Goal: Information Seeking & Learning: Compare options

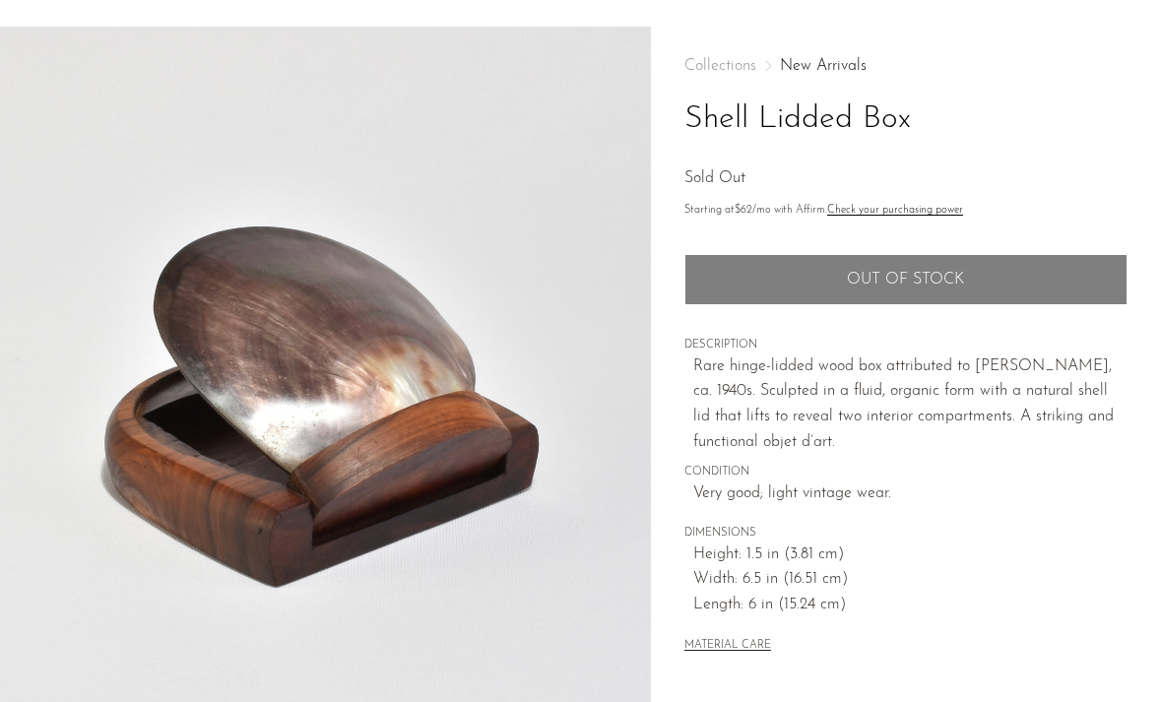
scroll to position [65, 0]
drag, startPoint x: 908, startPoint y: 120, endPoint x: 634, endPoint y: 118, distance: 273.9
click at [634, 118] on article "Shell Lidded Box Sold Out" at bounding box center [581, 490] width 1162 height 928
click at [634, 118] on img at bounding box center [325, 395] width 651 height 739
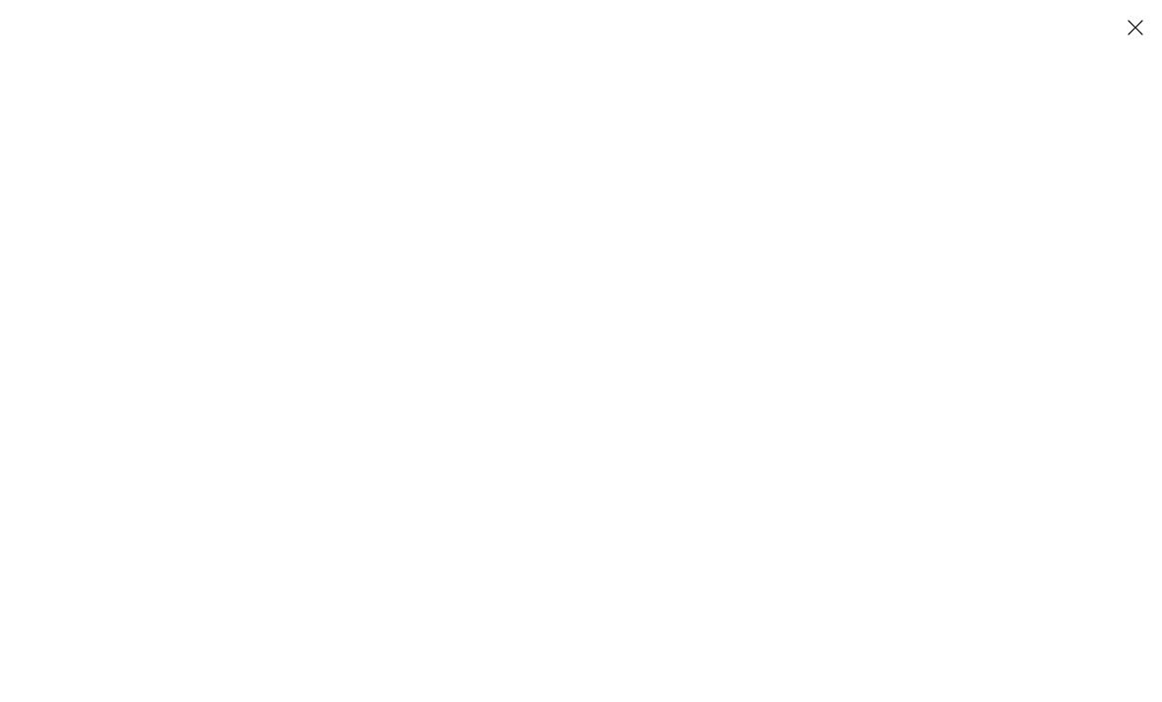
click at [1145, 27] on button "Close" at bounding box center [1135, 27] width 34 height 34
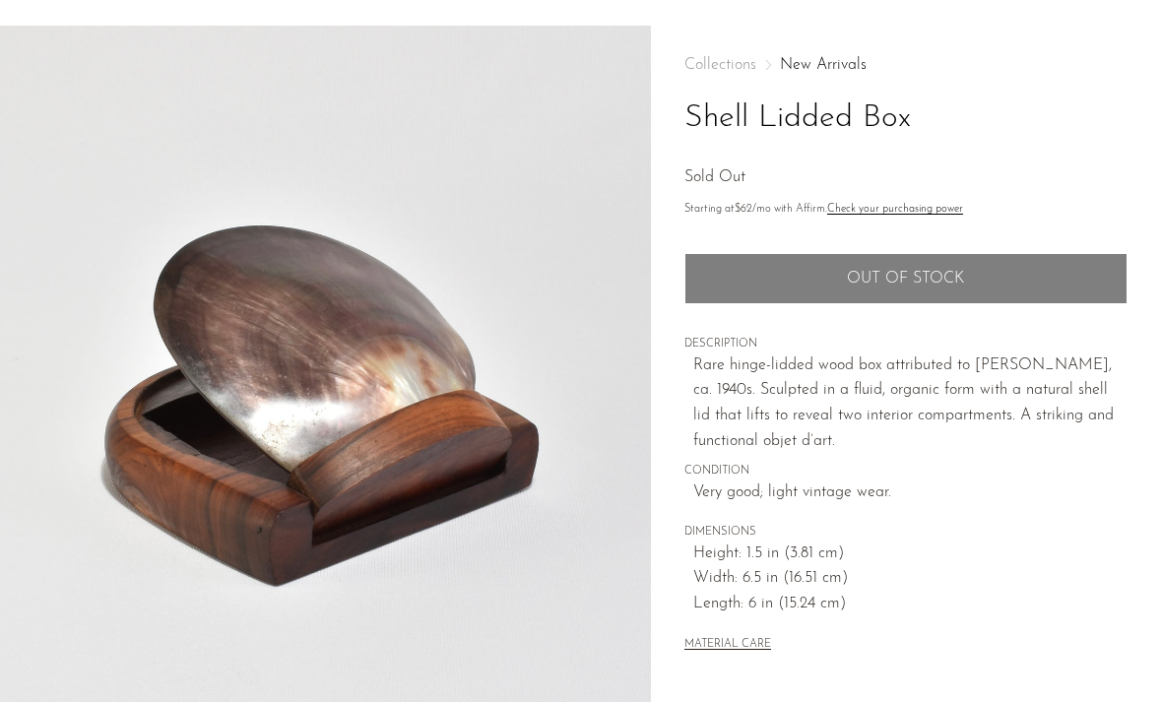
click at [934, 107] on h1 "Shell Lidded Box" at bounding box center [906, 119] width 443 height 50
drag, startPoint x: 907, startPoint y: 117, endPoint x: 687, endPoint y: 118, distance: 220.7
click at [687, 112] on h1 "Shell Lidded Box" at bounding box center [906, 119] width 443 height 50
copy h1 "Shell Lidded Box"
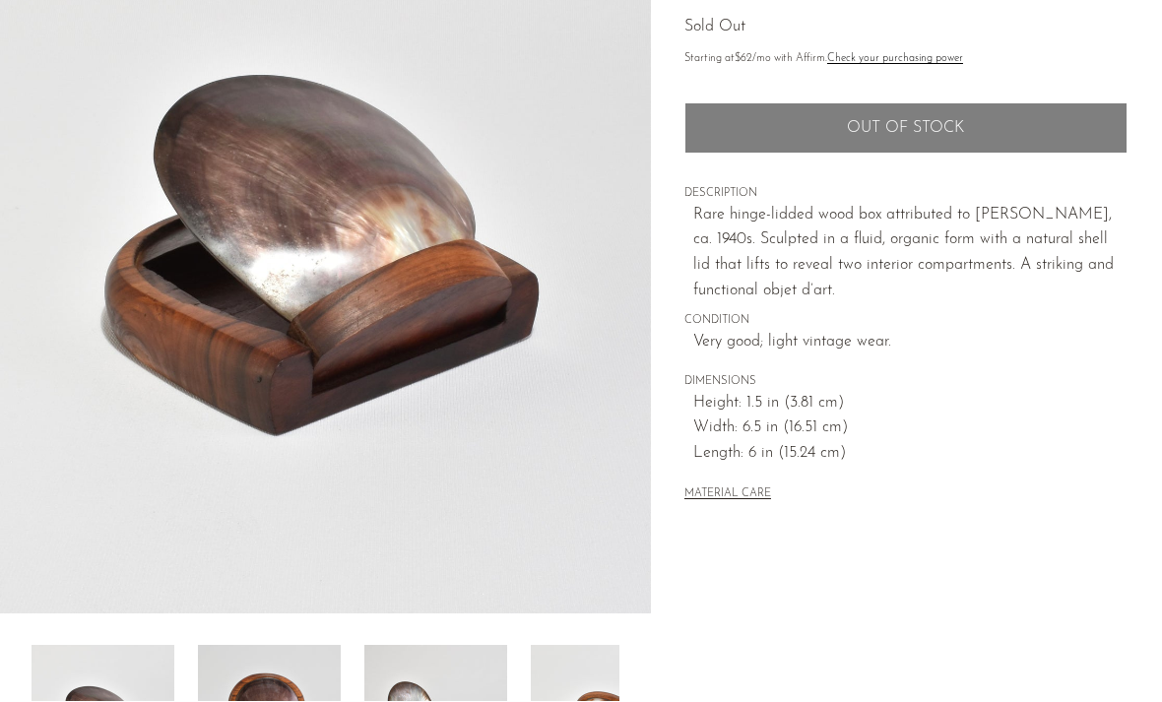
scroll to position [216, 0]
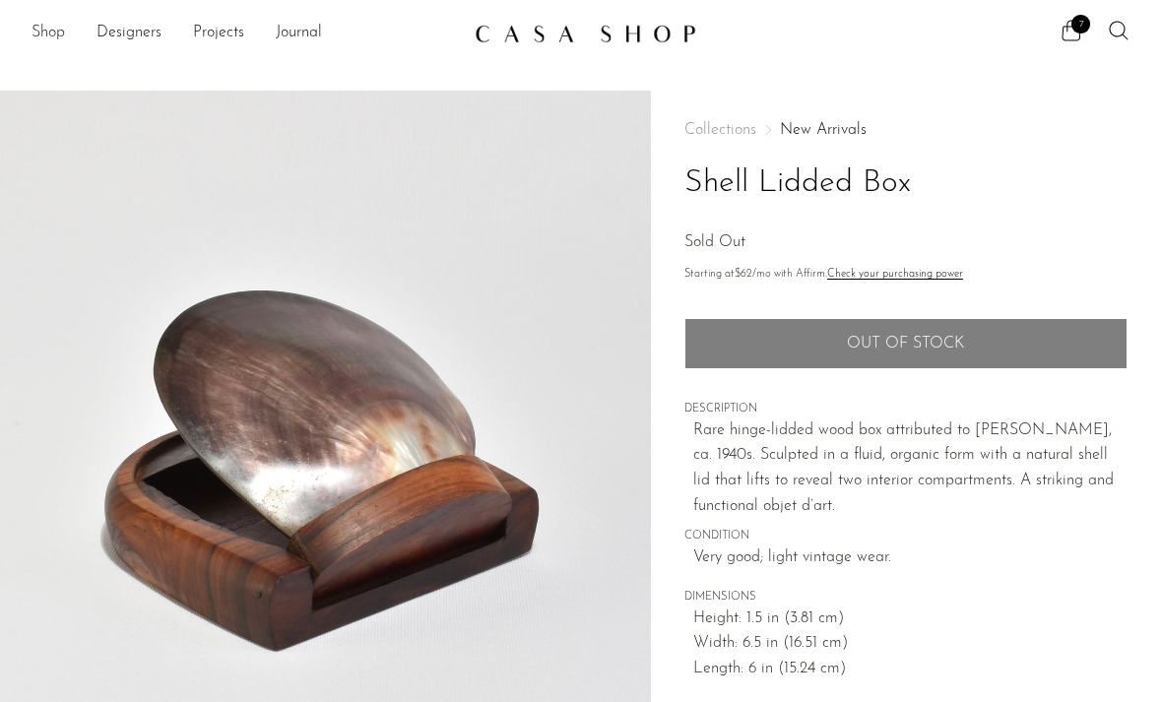
click at [49, 32] on link "Shop" at bounding box center [48, 34] width 33 height 26
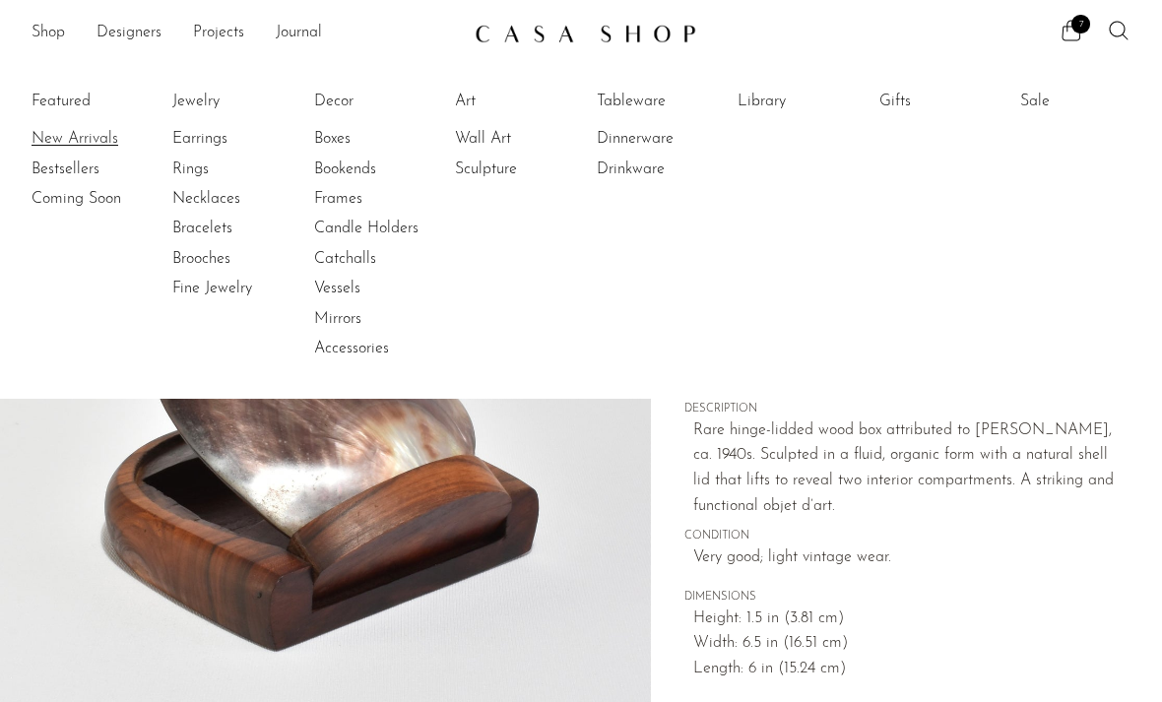
click at [71, 138] on link "New Arrivals" at bounding box center [106, 139] width 148 height 22
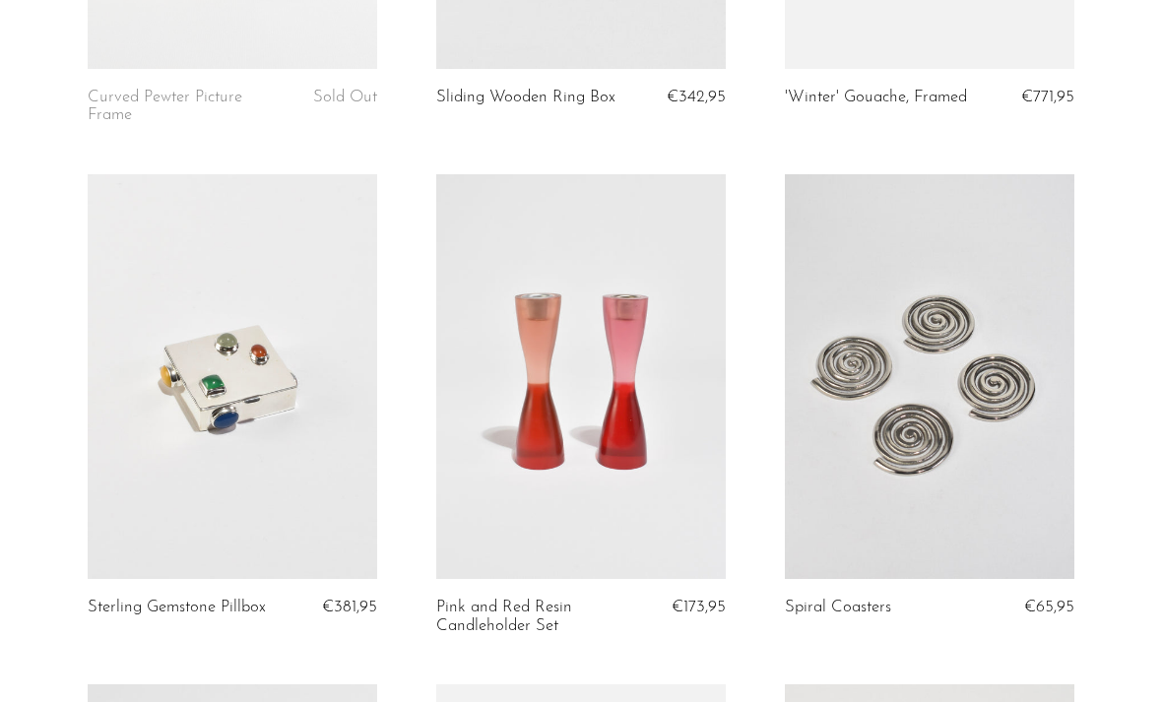
scroll to position [2763, 0]
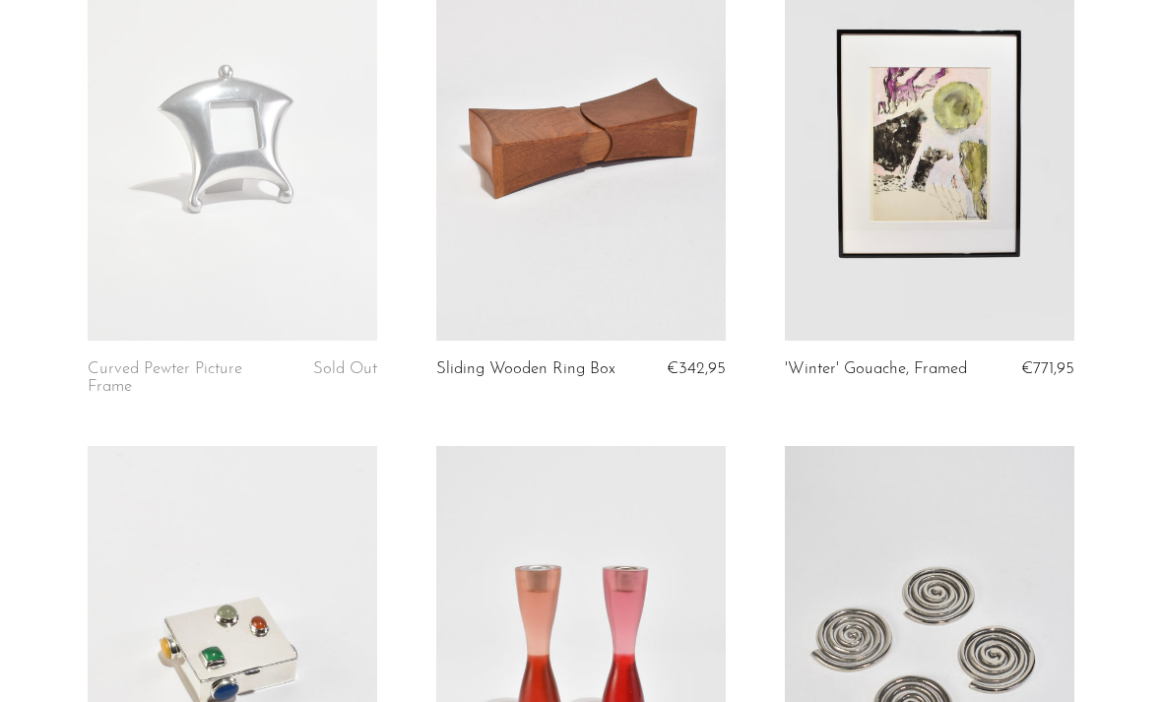
click at [270, 253] on link at bounding box center [233, 138] width 290 height 406
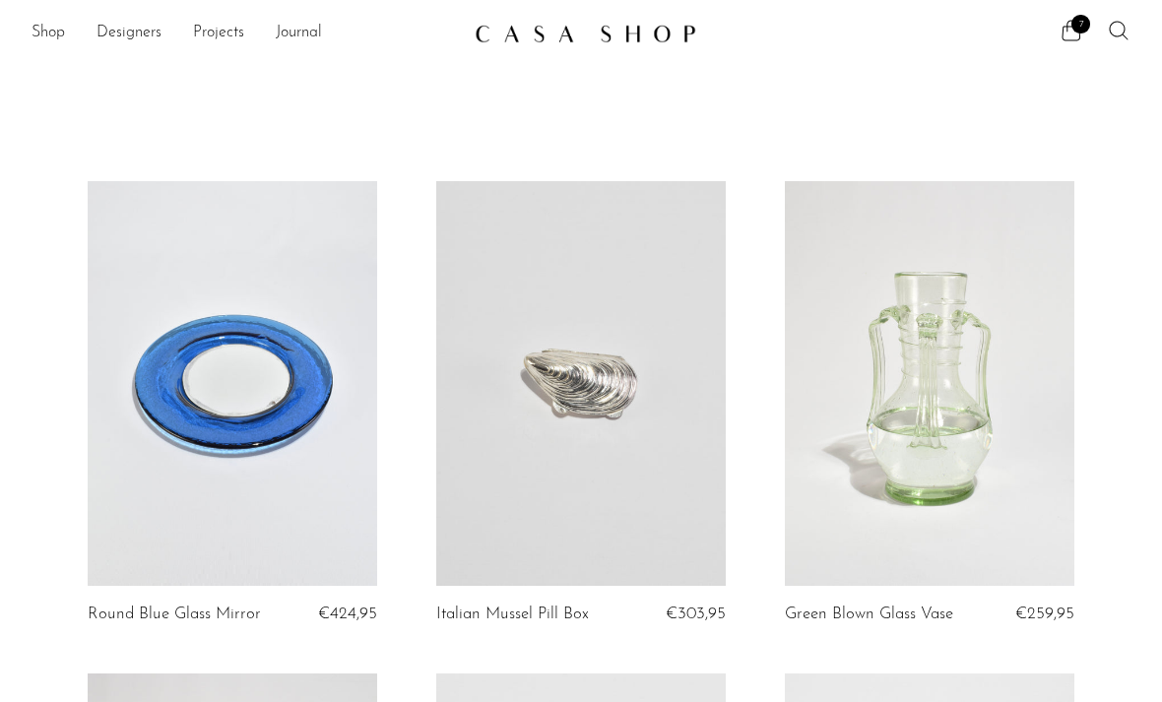
click at [1120, 28] on icon at bounding box center [1119, 31] width 24 height 24
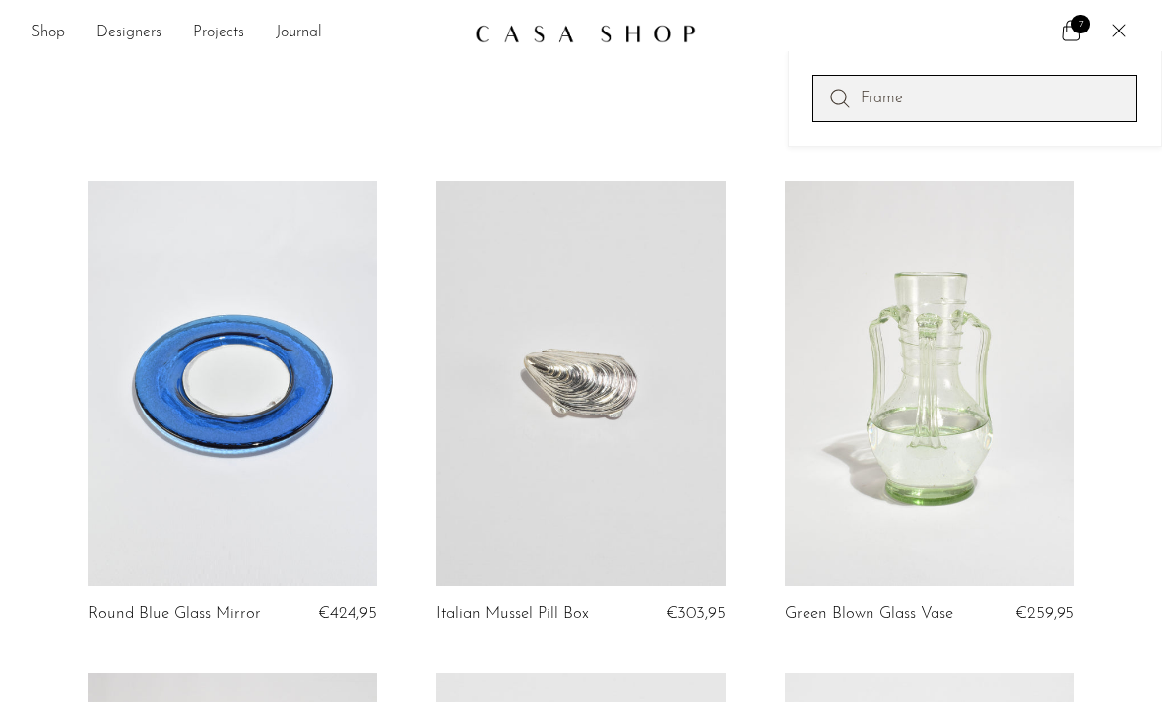
type input "Frame"
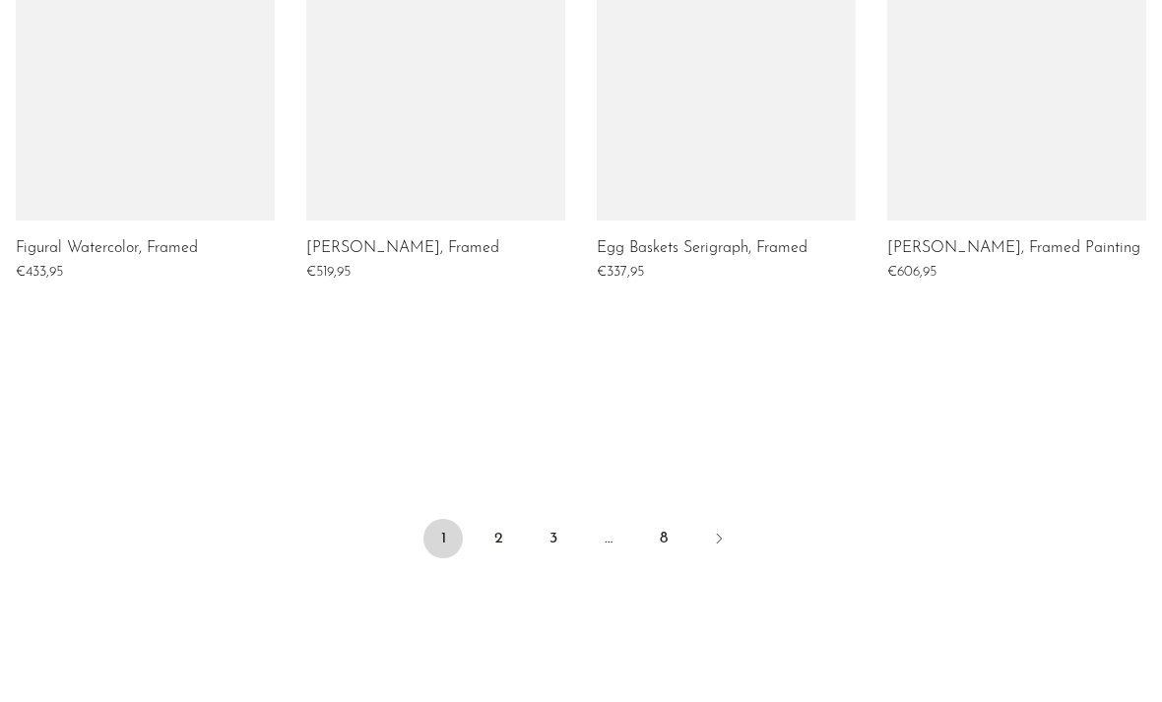
scroll to position [1583, 0]
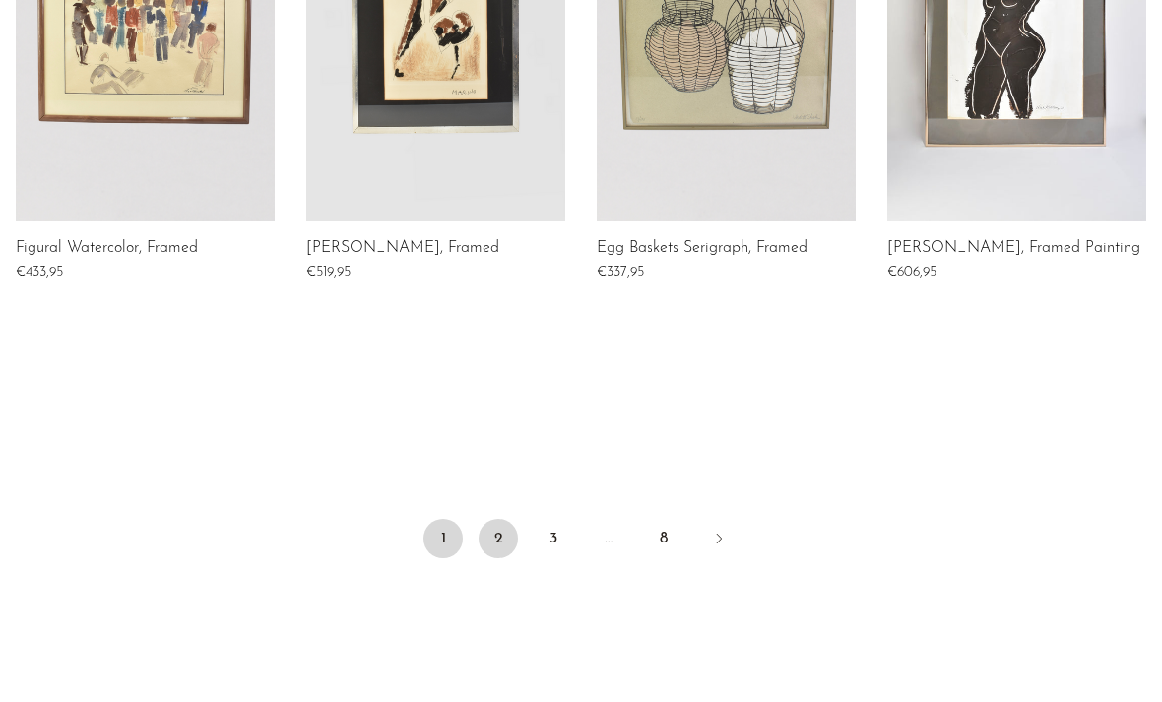
click at [484, 530] on link "2" at bounding box center [498, 538] width 39 height 39
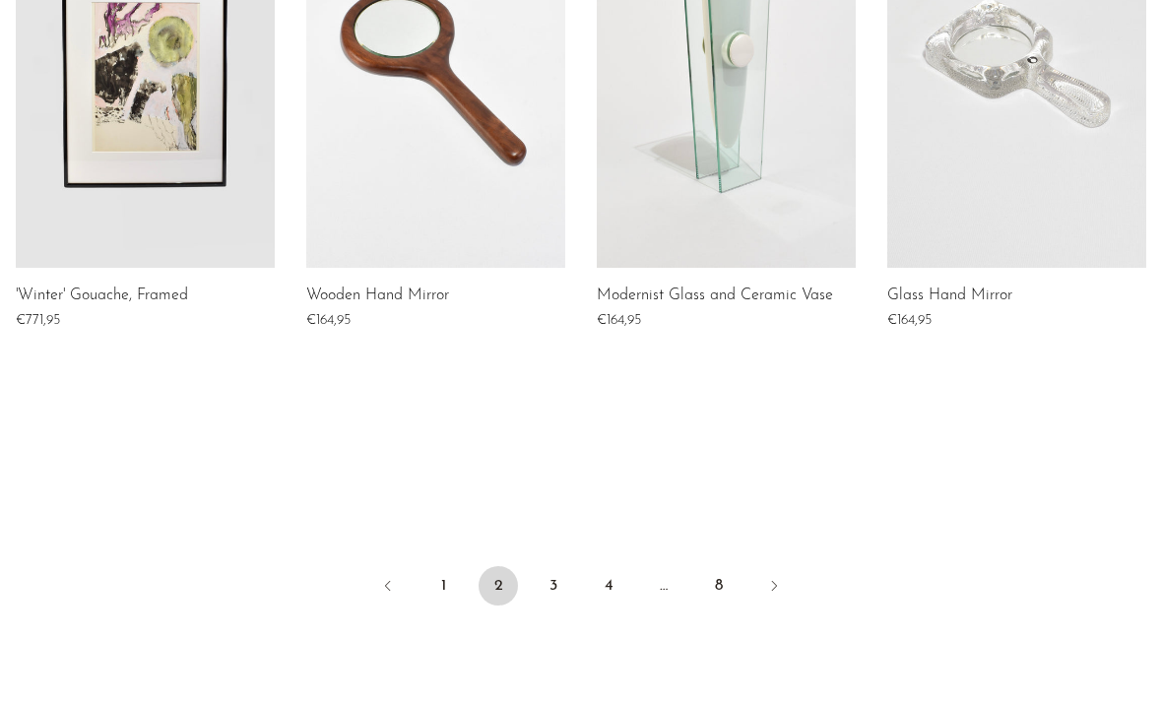
scroll to position [1553, 0]
click at [563, 578] on link "3" at bounding box center [553, 585] width 39 height 39
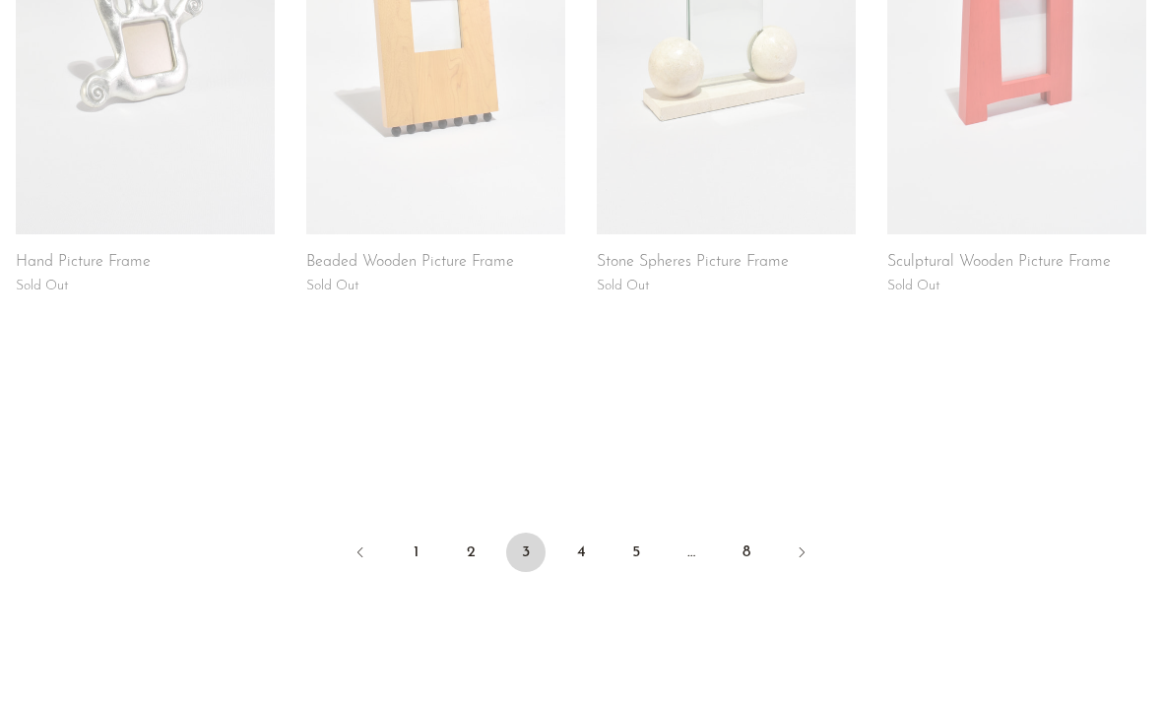
scroll to position [1571, 0]
click at [584, 553] on link "4" at bounding box center [581, 550] width 39 height 39
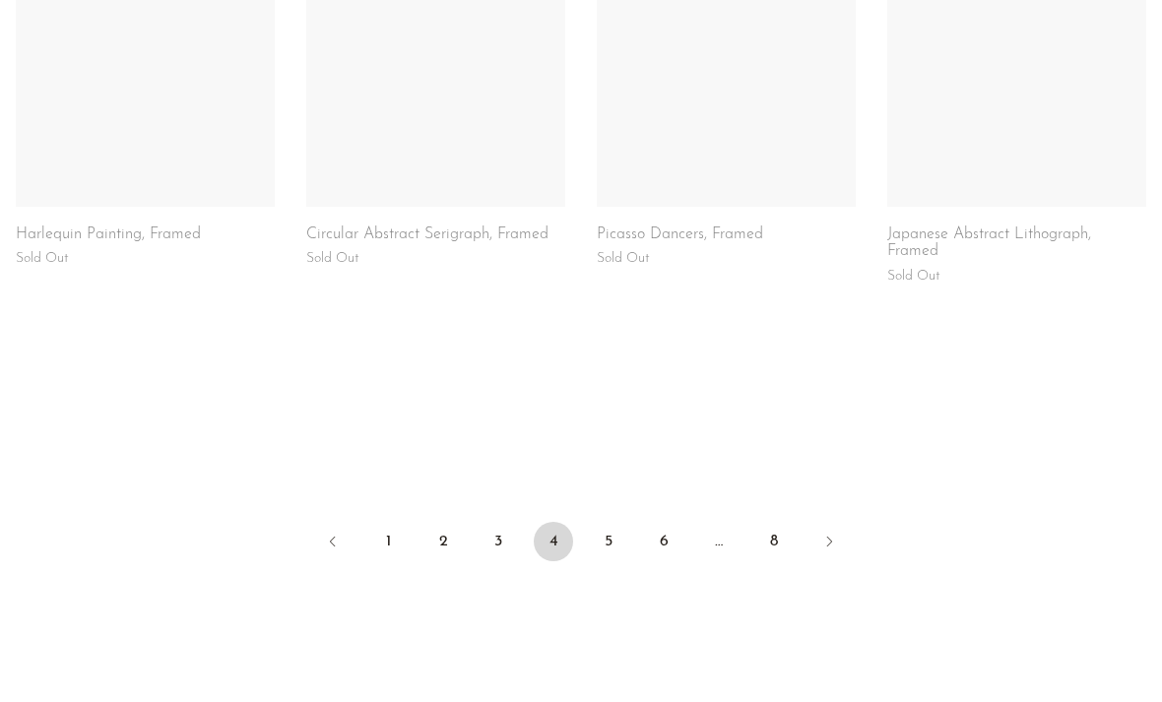
scroll to position [1639, 0]
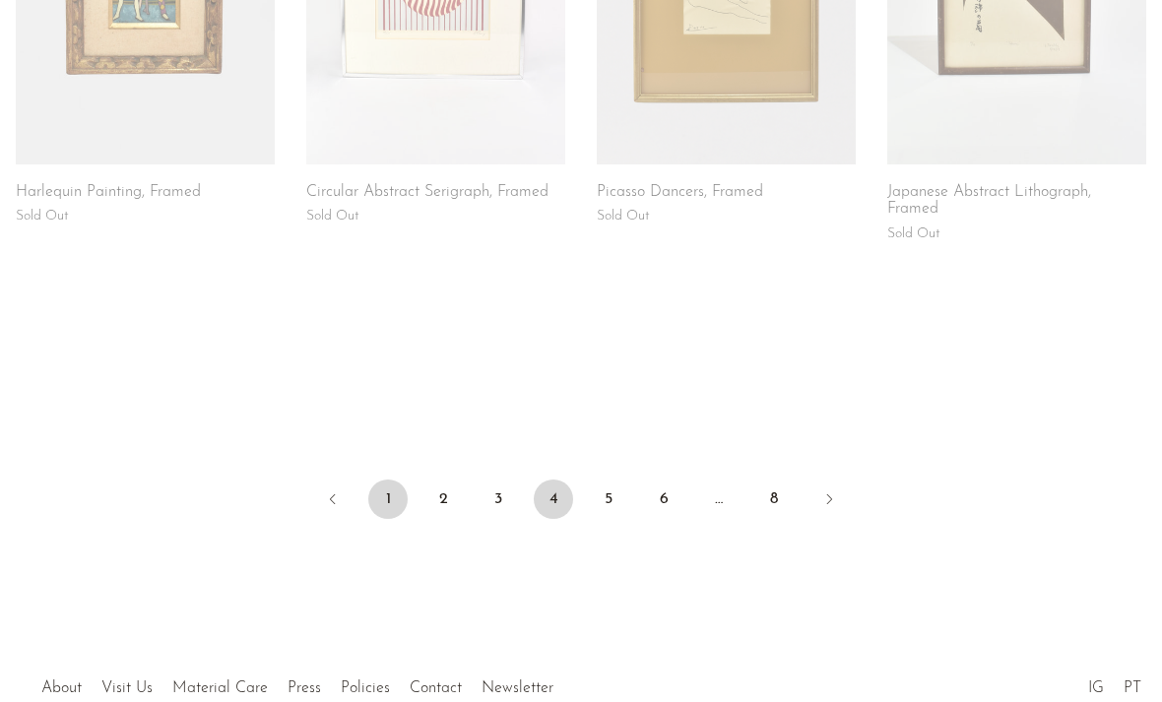
drag, startPoint x: 387, startPoint y: 491, endPoint x: 387, endPoint y: 460, distance: 30.5
click at [387, 491] on link "1" at bounding box center [387, 499] width 39 height 39
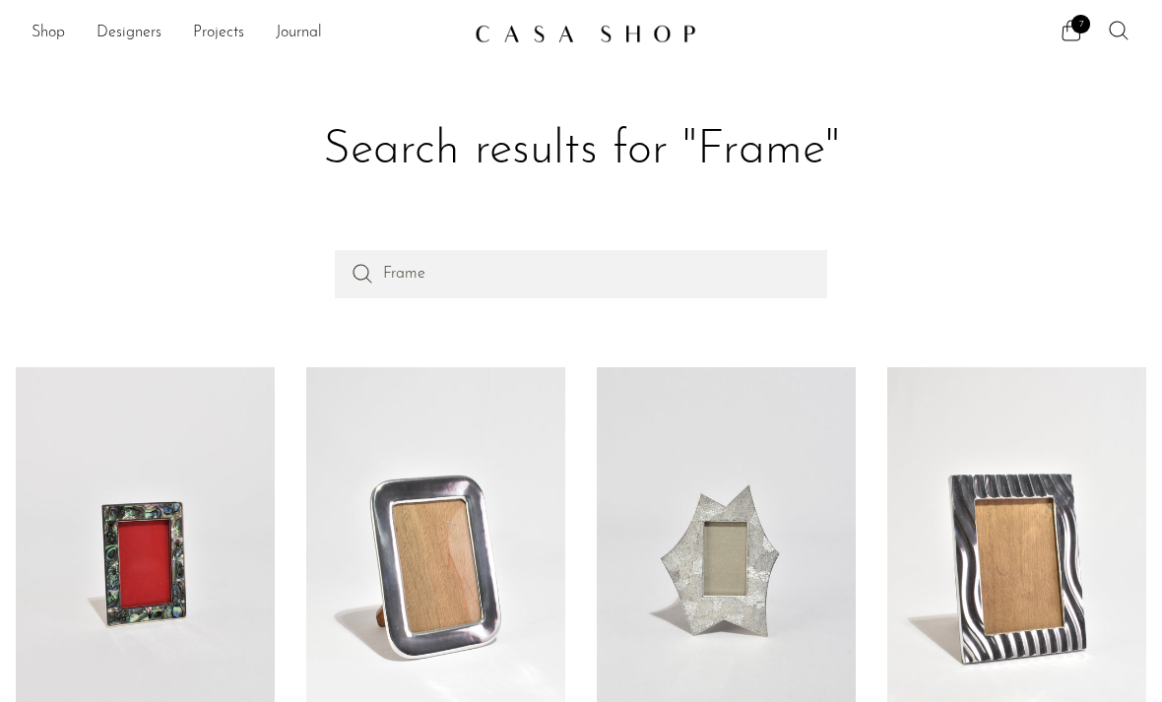
click at [1121, 33] on icon at bounding box center [1119, 31] width 24 height 24
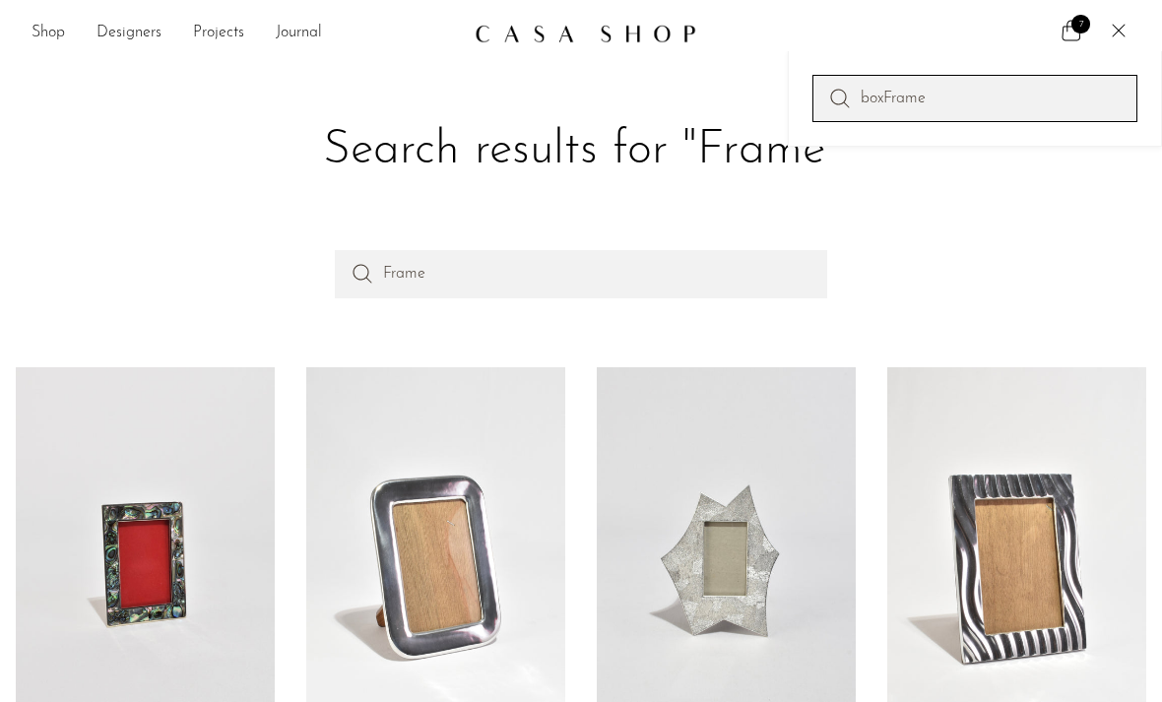
type input "boxFrame"
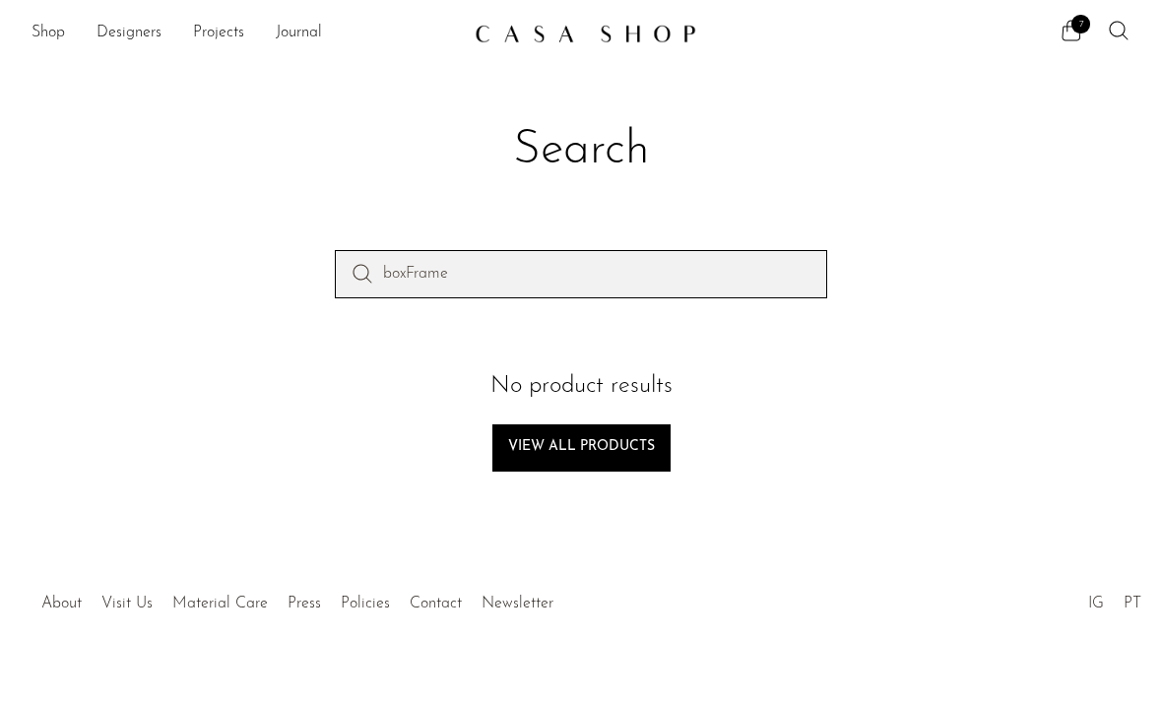
click at [616, 269] on input "boxFrame" at bounding box center [581, 273] width 493 height 47
type input "box"
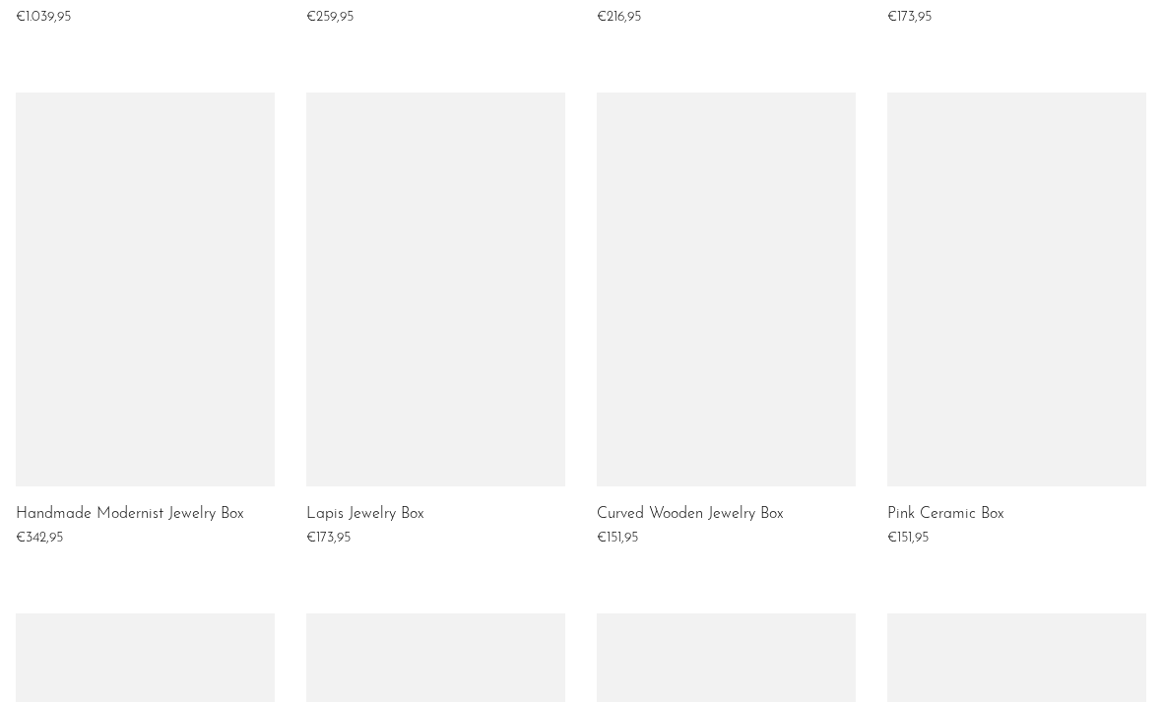
scroll to position [784, 0]
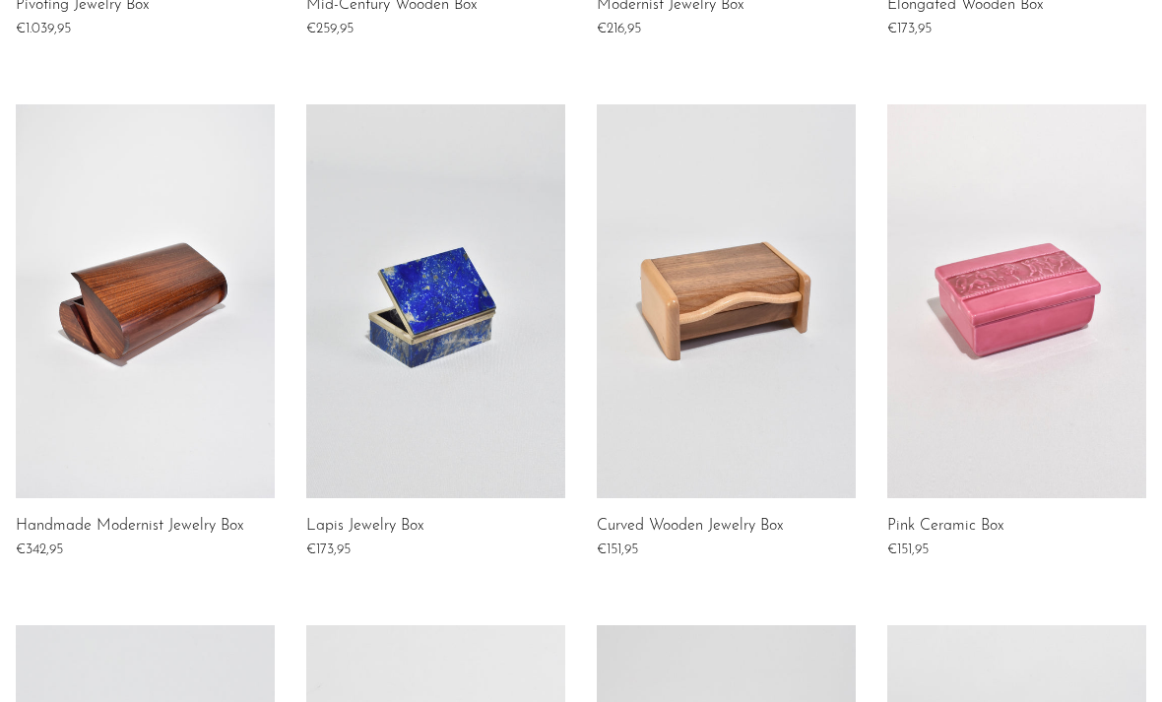
drag, startPoint x: 723, startPoint y: 317, endPoint x: 723, endPoint y: 288, distance: 29.6
click at [723, 317] on link at bounding box center [726, 301] width 259 height 394
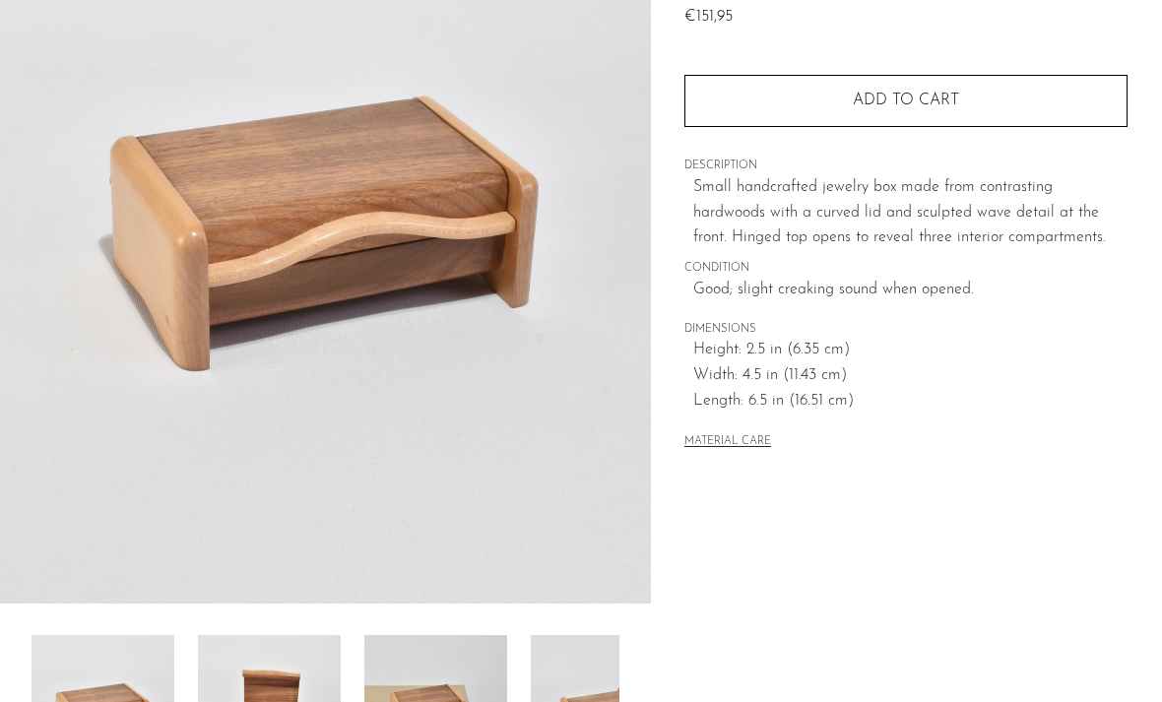
scroll to position [517, 0]
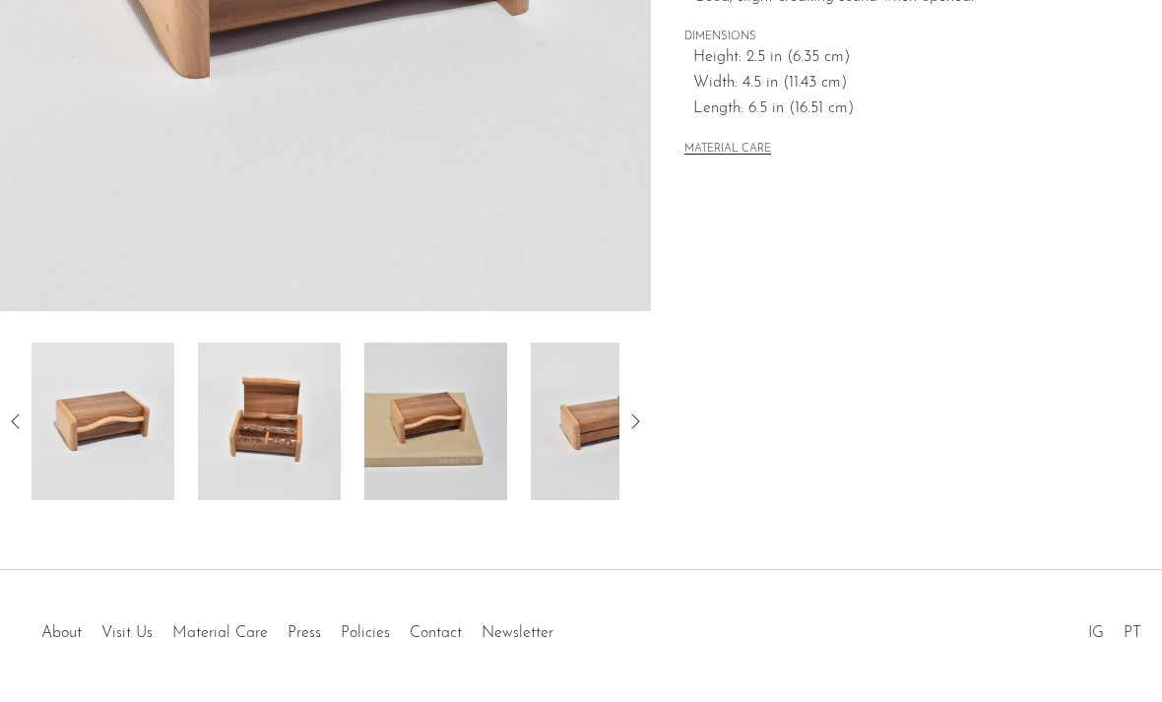
click at [288, 380] on img at bounding box center [269, 423] width 143 height 158
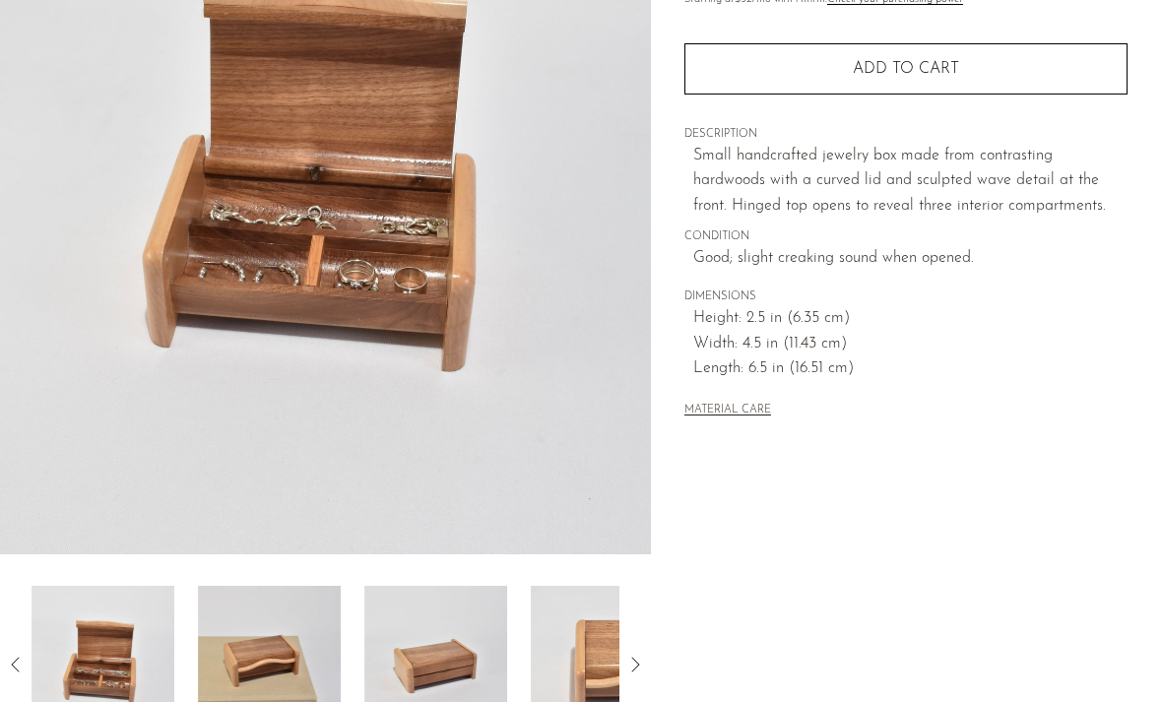
scroll to position [273, 0]
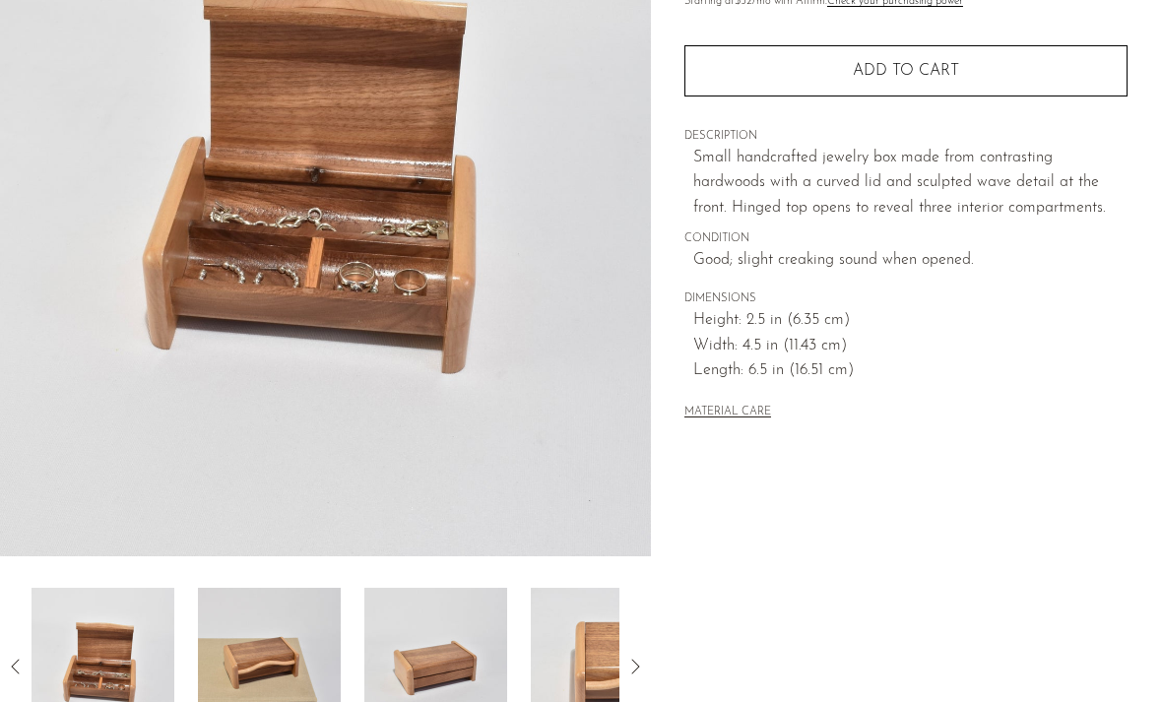
click at [276, 610] on img at bounding box center [269, 667] width 143 height 158
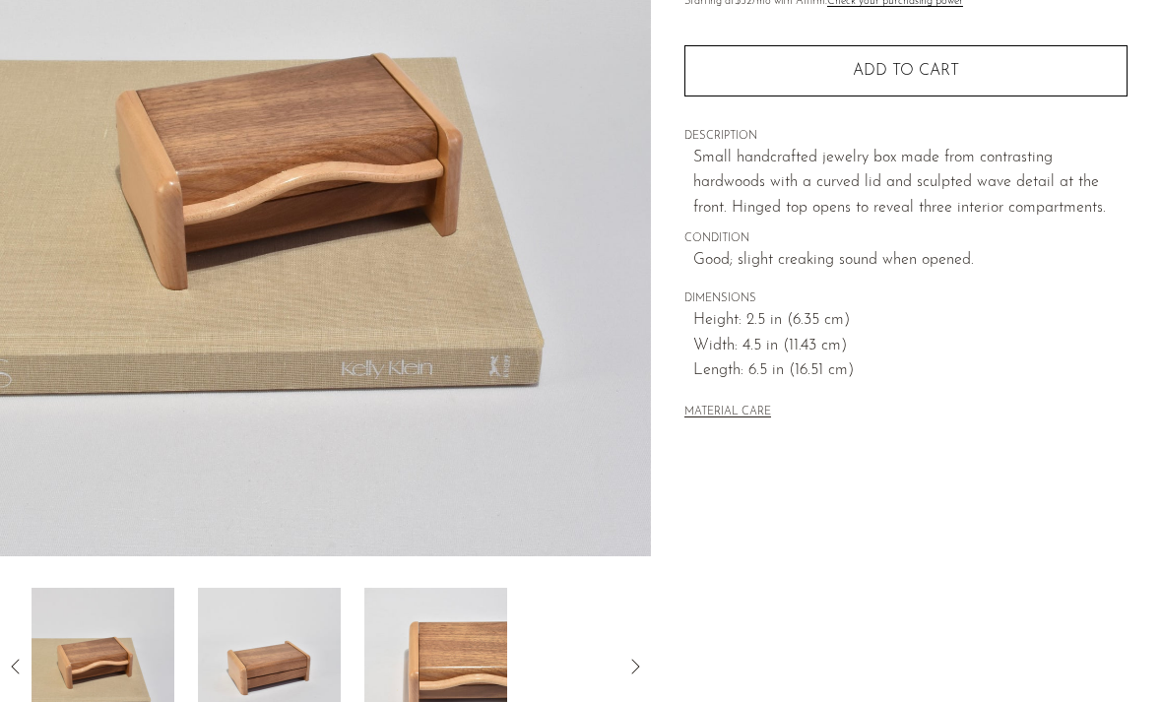
click at [258, 651] on img at bounding box center [269, 667] width 143 height 158
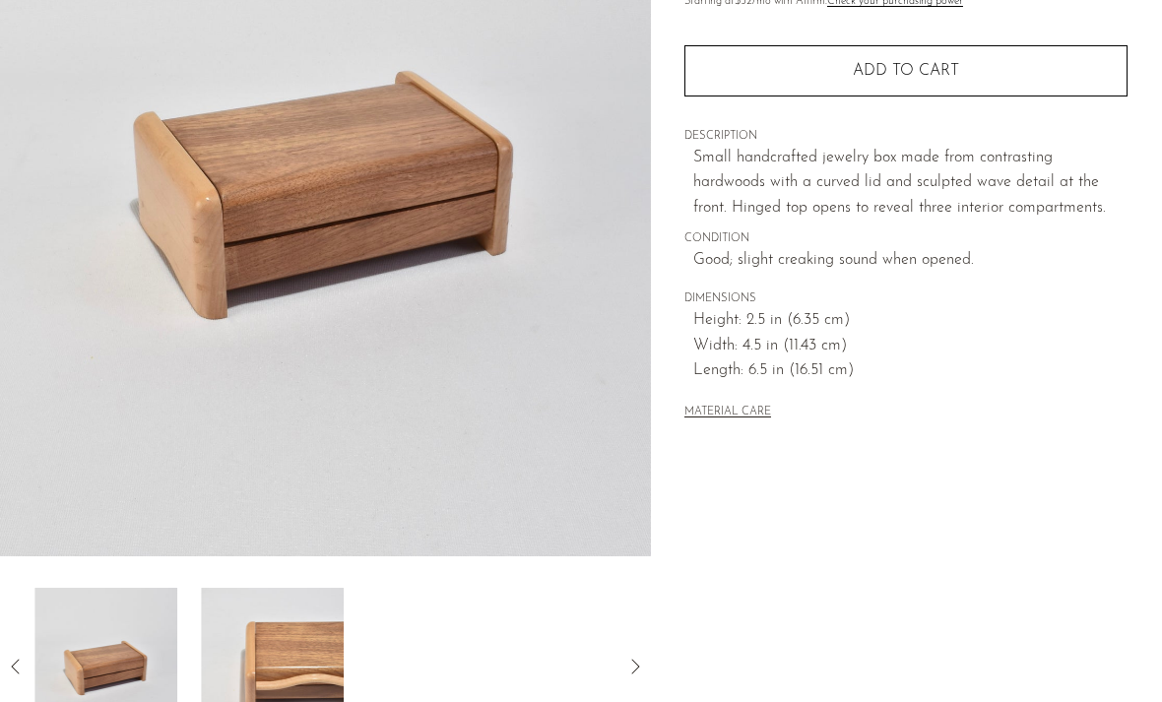
click at [263, 652] on img at bounding box center [272, 667] width 143 height 158
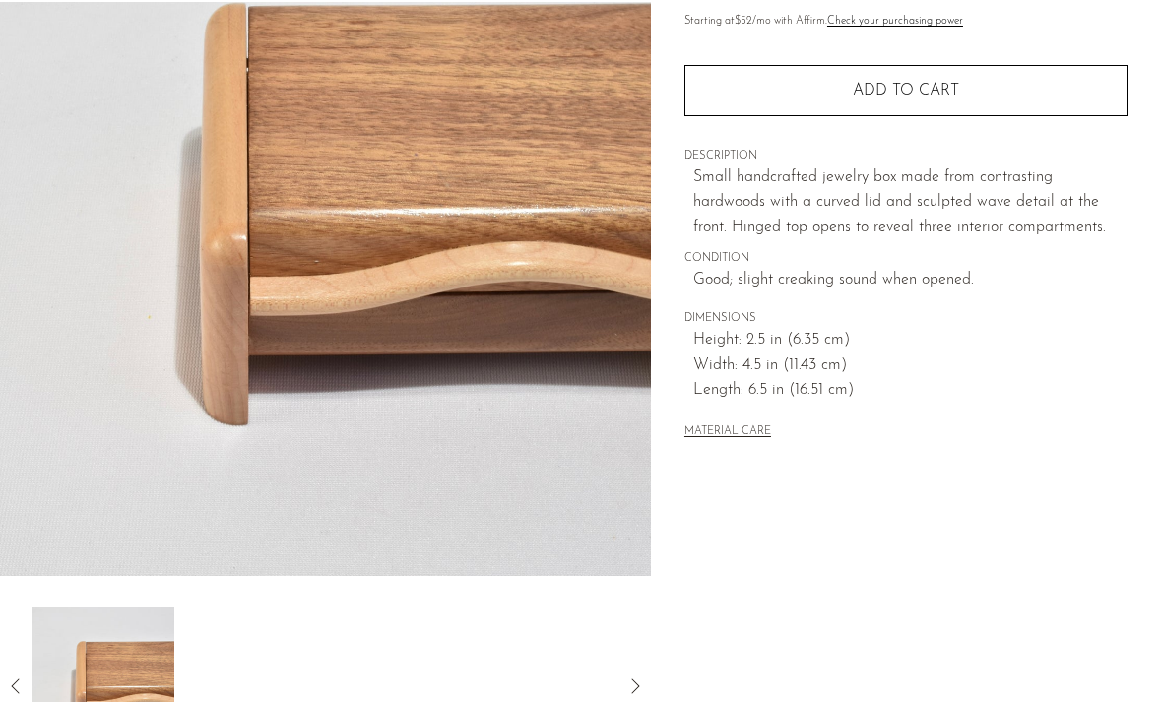
scroll to position [517, 0]
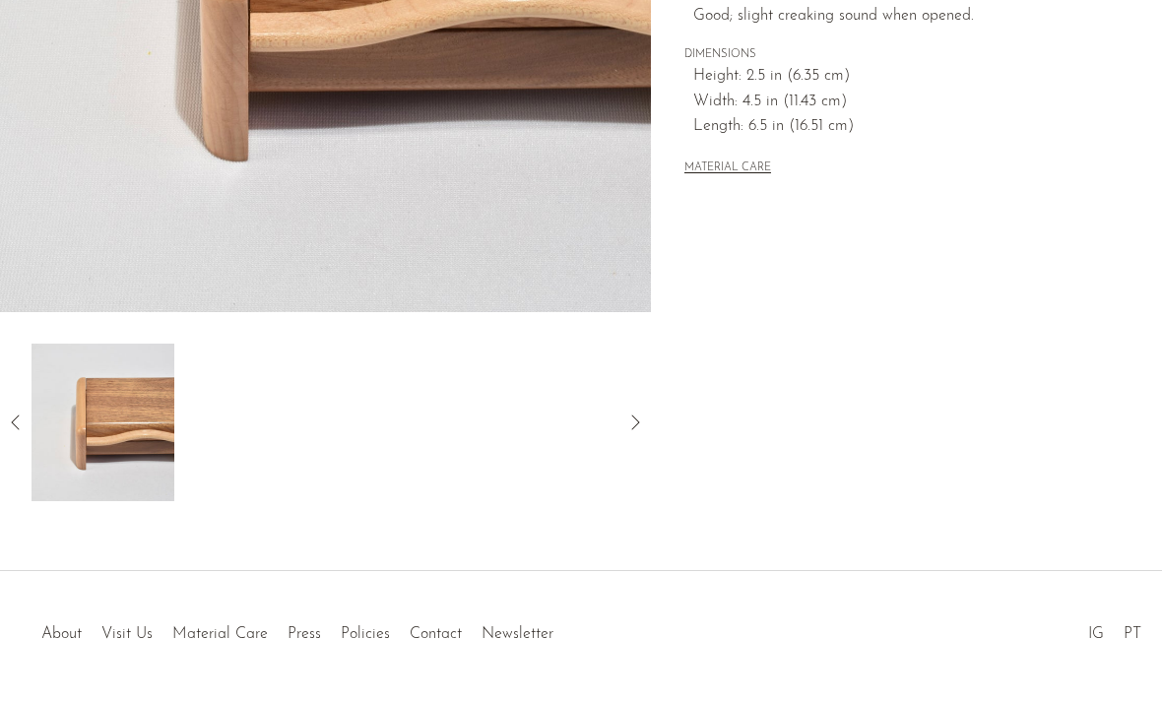
click at [19, 420] on icon at bounding box center [16, 423] width 24 height 24
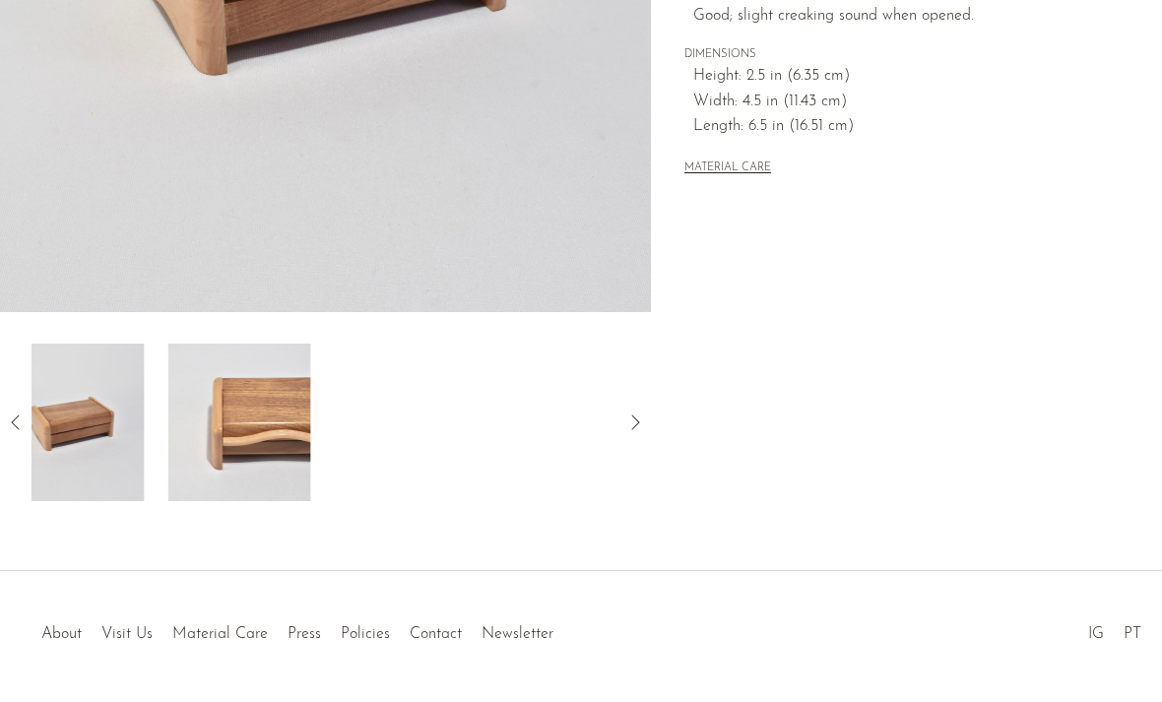
click at [19, 420] on icon at bounding box center [16, 423] width 24 height 24
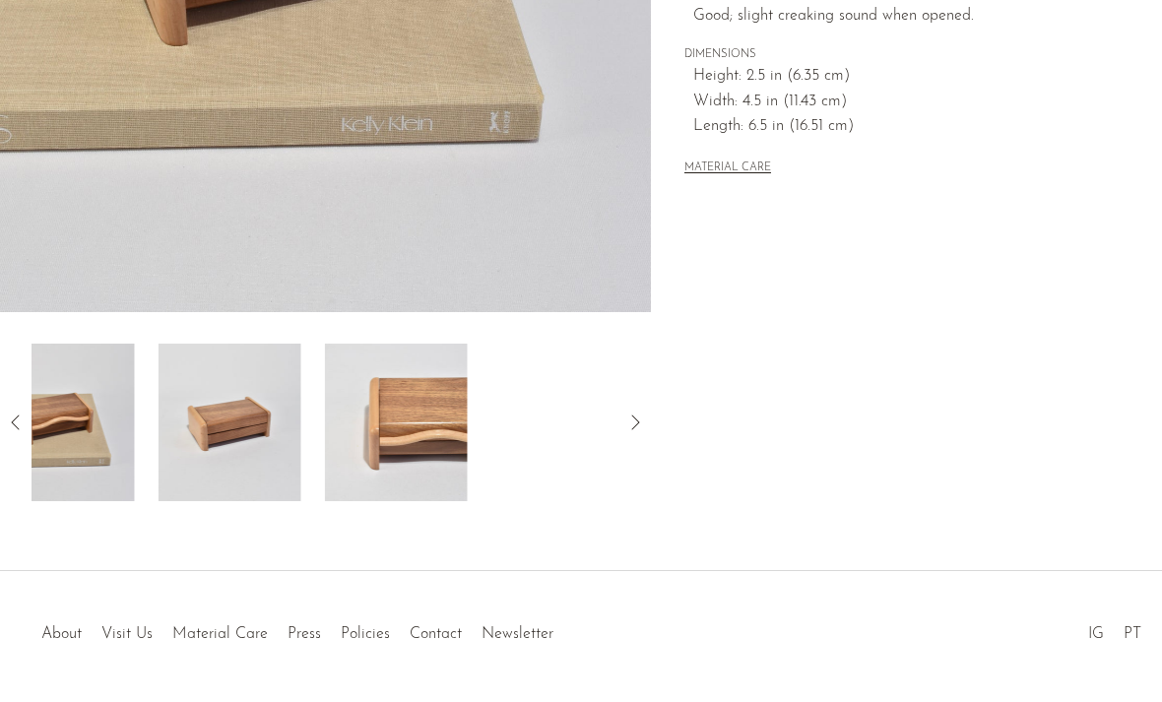
click at [19, 420] on icon at bounding box center [16, 423] width 24 height 24
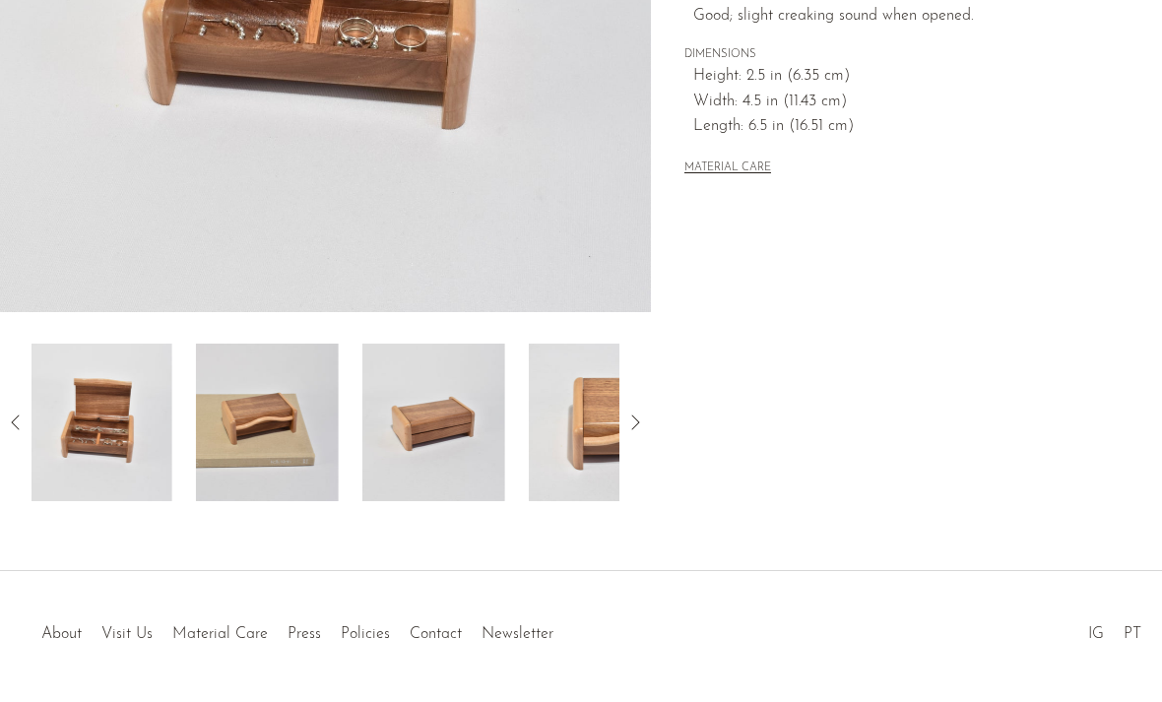
click at [19, 420] on icon at bounding box center [16, 423] width 24 height 24
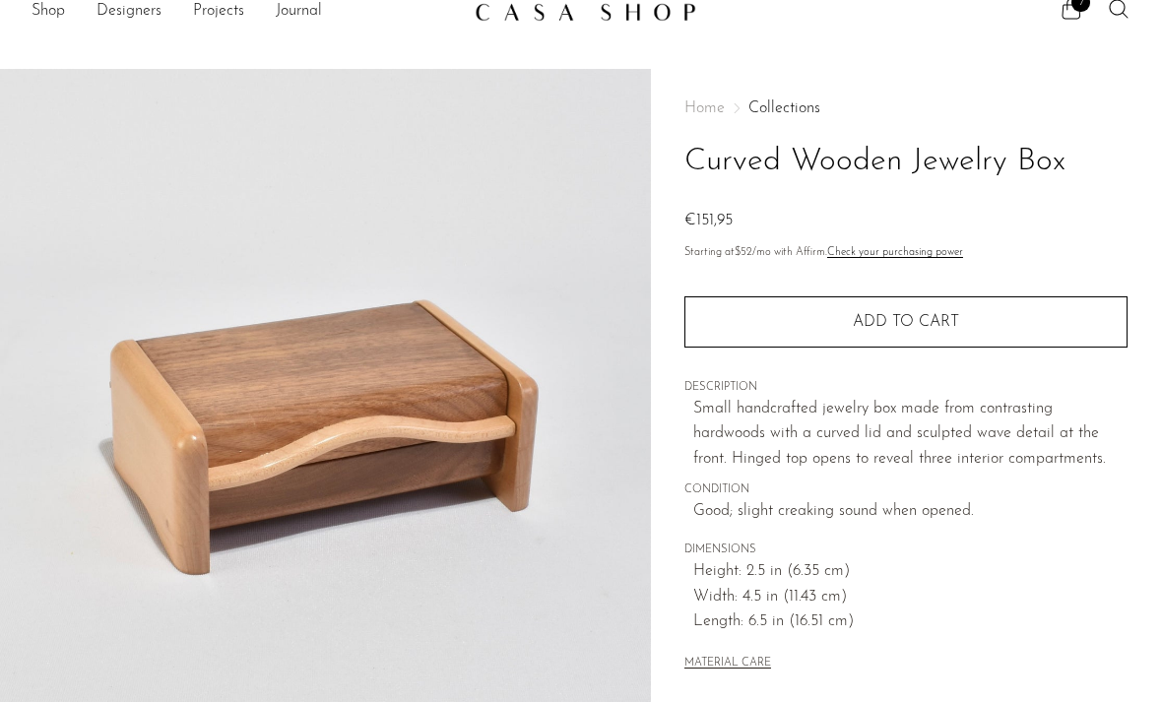
scroll to position [0, 0]
